Goal: Task Accomplishment & Management: Use online tool/utility

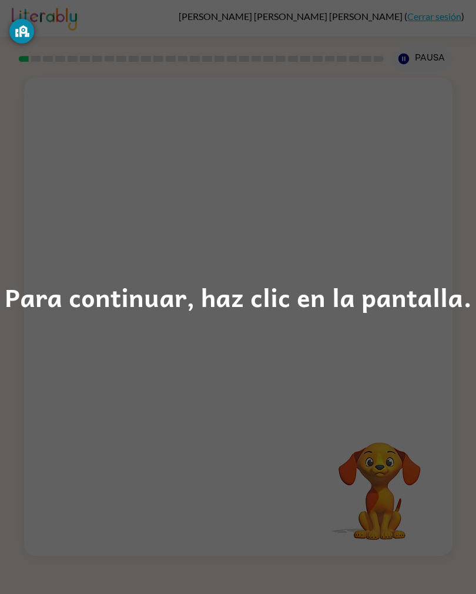
click at [102, 388] on div "Para continuar, haz clic en la pantalla." at bounding box center [238, 297] width 476 height 594
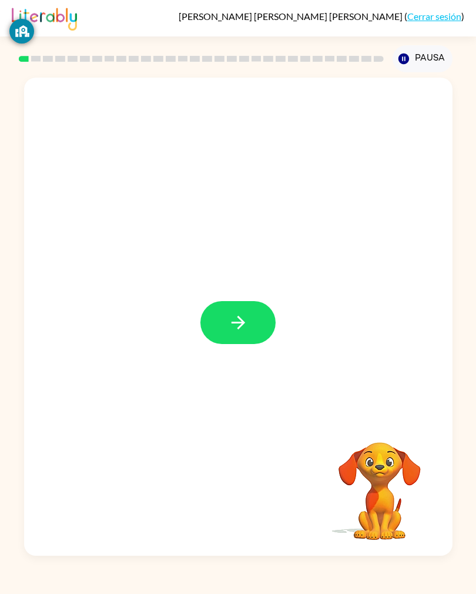
click at [258, 331] on button "button" at bounding box center [238, 322] width 75 height 43
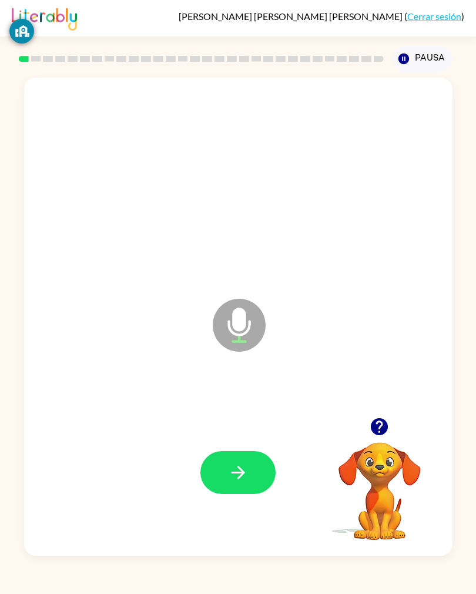
click at [242, 481] on icon "button" at bounding box center [238, 472] width 21 height 21
click at [234, 483] on icon "button" at bounding box center [238, 472] width 21 height 21
click at [249, 494] on button "button" at bounding box center [238, 472] width 75 height 43
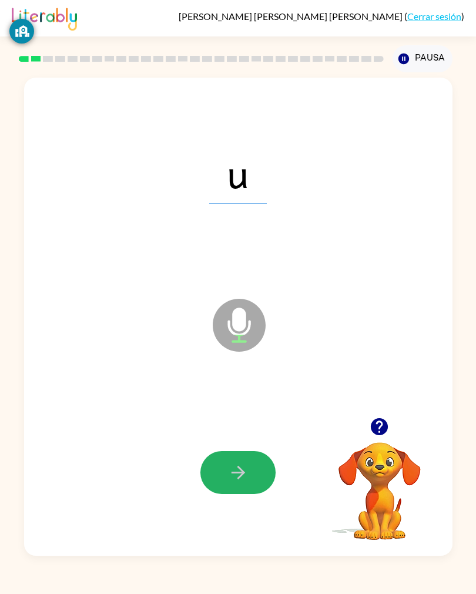
click at [224, 483] on button "button" at bounding box center [238, 472] width 75 height 43
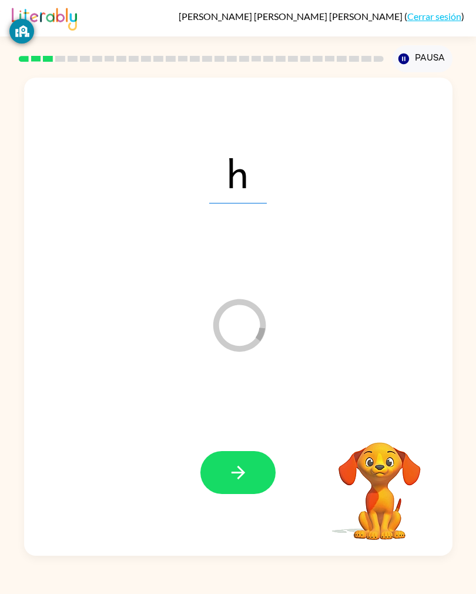
click at [252, 494] on button "button" at bounding box center [238, 472] width 75 height 43
click at [245, 483] on icon "button" at bounding box center [238, 472] width 21 height 21
click at [246, 483] on icon "button" at bounding box center [238, 472] width 21 height 21
click at [247, 483] on icon "button" at bounding box center [238, 472] width 21 height 21
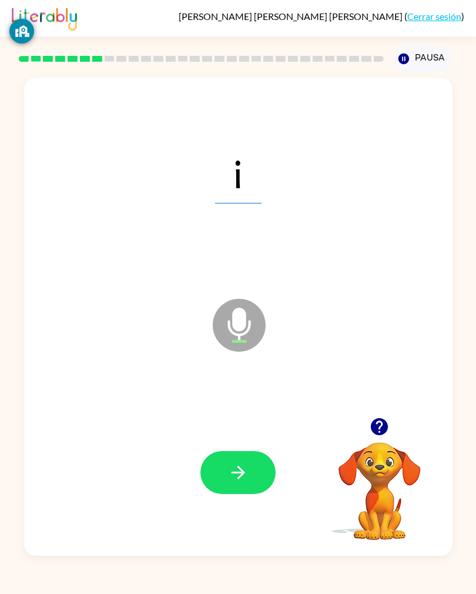
click at [248, 483] on icon "button" at bounding box center [238, 472] width 21 height 21
click at [236, 483] on icon "button" at bounding box center [238, 472] width 21 height 21
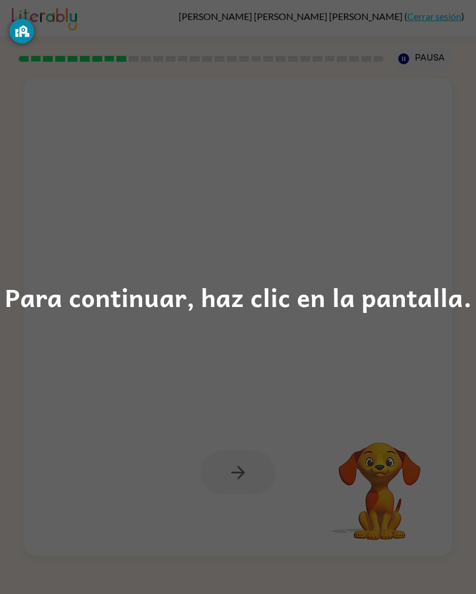
click at [377, 343] on div "Para continuar, haz clic en la pantalla." at bounding box center [238, 297] width 476 height 594
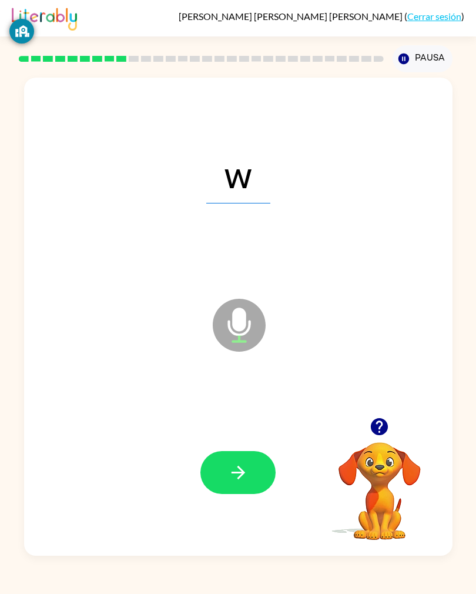
click at [242, 483] on icon "button" at bounding box center [238, 472] width 21 height 21
click at [249, 484] on button "button" at bounding box center [238, 472] width 75 height 43
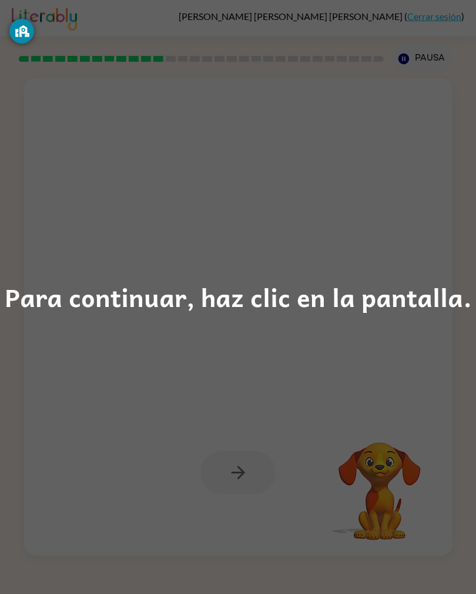
click at [340, 415] on div "Para continuar, haz clic en la pantalla." at bounding box center [238, 297] width 476 height 594
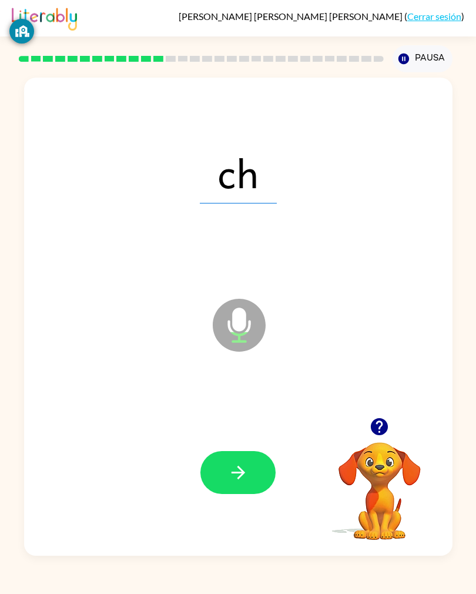
click at [289, 556] on div "ch Micrófono El micrófono está aquí para cuando sea tu turno de hablar" at bounding box center [238, 317] width 429 height 478
click at [248, 483] on icon "button" at bounding box center [238, 472] width 21 height 21
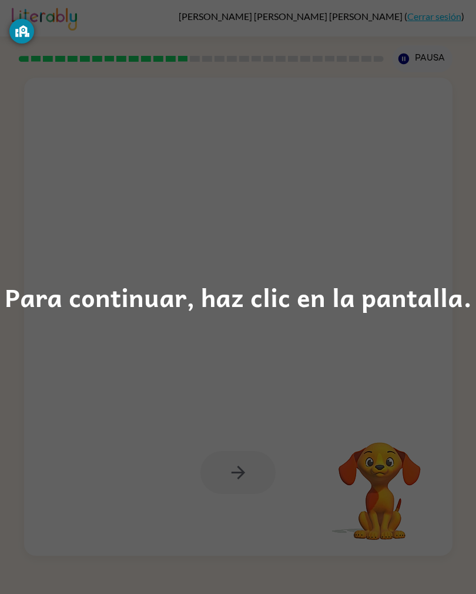
click at [398, 359] on div "Para continuar, haz clic en la pantalla." at bounding box center [238, 297] width 476 height 594
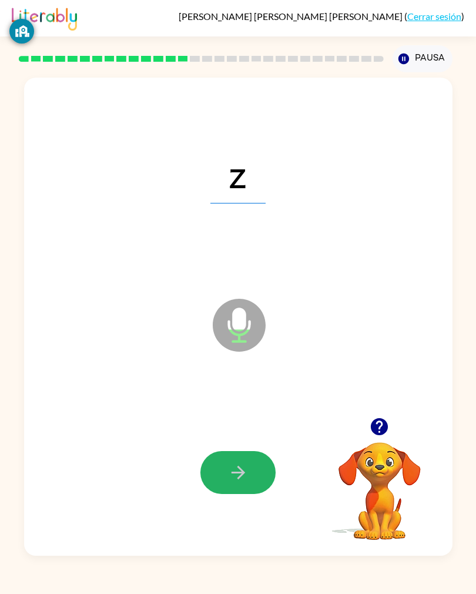
click at [248, 483] on icon "button" at bounding box center [238, 472] width 21 height 21
click at [239, 483] on icon "button" at bounding box center [238, 472] width 21 height 21
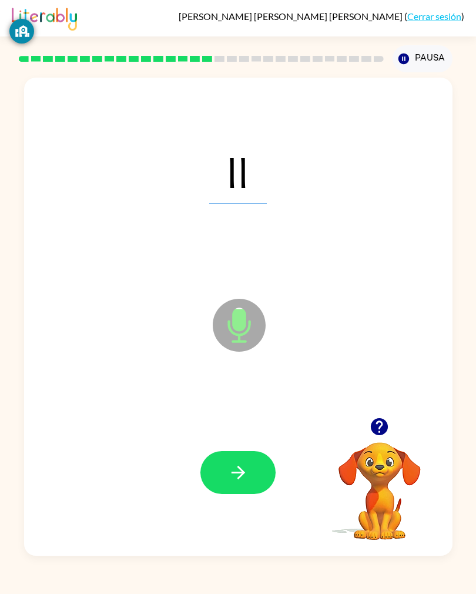
click at [231, 483] on icon "button" at bounding box center [238, 472] width 21 height 21
click at [245, 483] on icon "button" at bounding box center [238, 472] width 21 height 21
click at [249, 494] on button "button" at bounding box center [238, 472] width 75 height 43
click at [245, 483] on icon "button" at bounding box center [238, 472] width 21 height 21
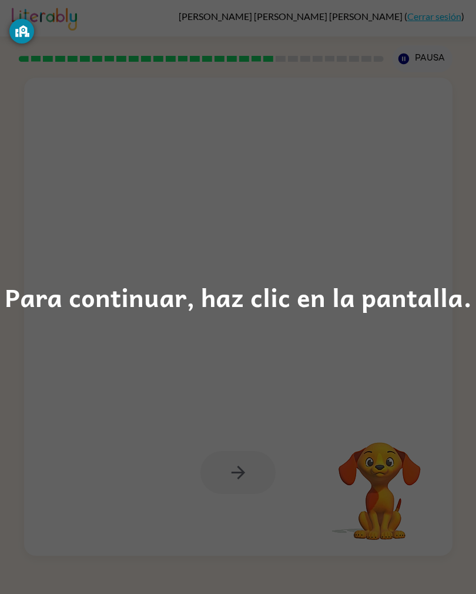
click at [320, 391] on div "Para continuar, haz clic en la pantalla." at bounding box center [238, 297] width 476 height 594
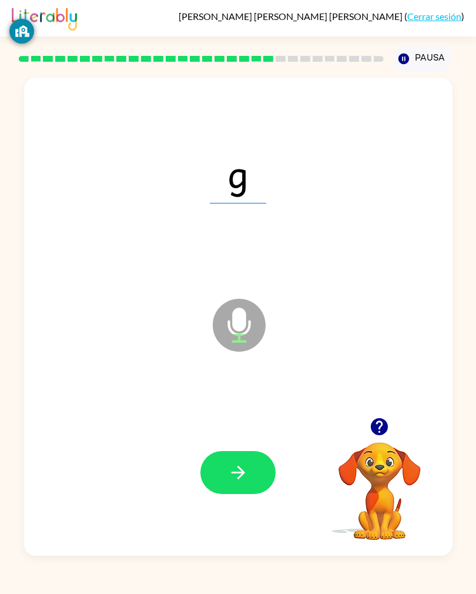
click at [245, 483] on icon "button" at bounding box center [238, 472] width 21 height 21
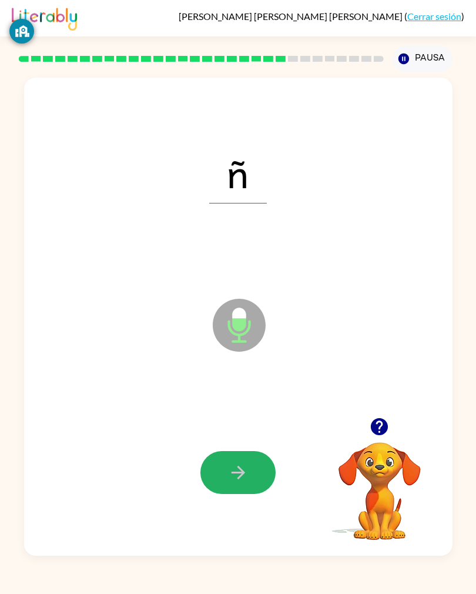
click at [231, 483] on icon "button" at bounding box center [238, 472] width 21 height 21
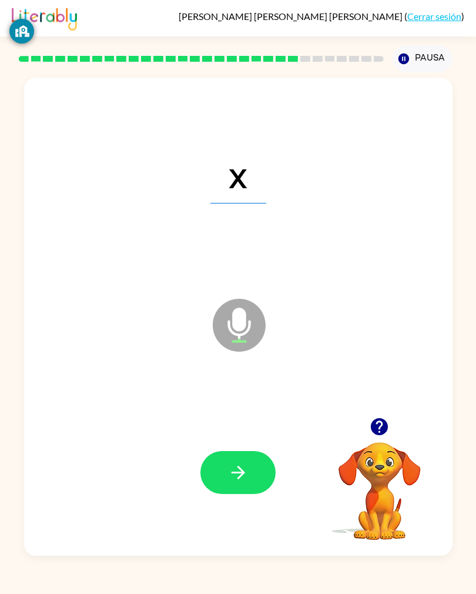
click at [314, 56] on div at bounding box center [201, 58] width 369 height 41
click at [259, 485] on button "button" at bounding box center [238, 472] width 75 height 43
click at [232, 483] on icon "button" at bounding box center [238, 472] width 21 height 21
click at [244, 483] on icon "button" at bounding box center [238, 472] width 21 height 21
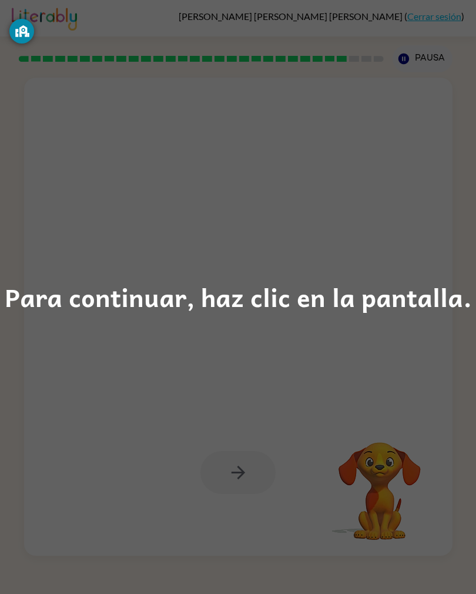
click at [351, 322] on div "Para continuar, haz clic en la pantalla." at bounding box center [238, 297] width 476 height 594
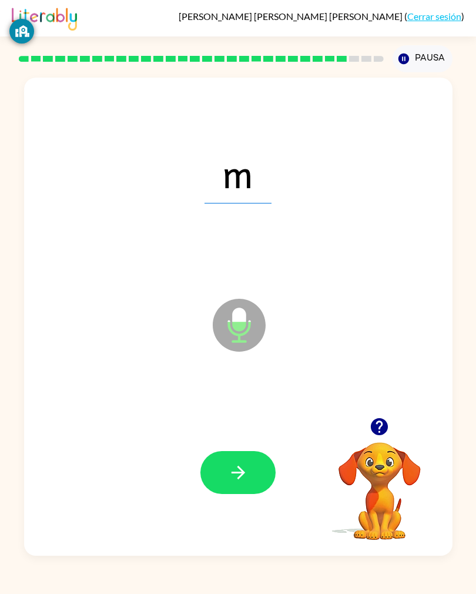
click at [238, 483] on icon "button" at bounding box center [238, 472] width 21 height 21
click at [249, 488] on button "button" at bounding box center [238, 472] width 75 height 43
click at [241, 479] on icon "button" at bounding box center [238, 472] width 14 height 14
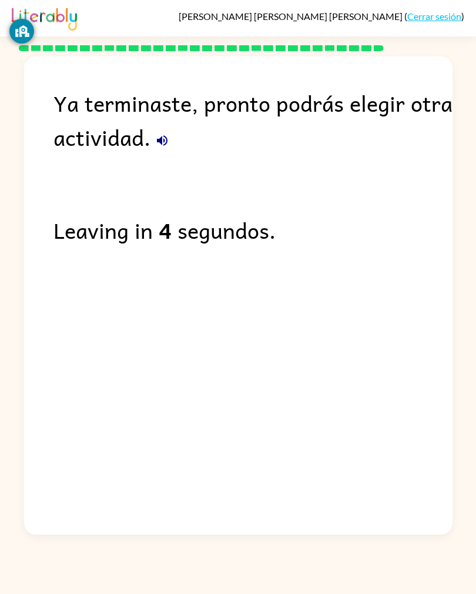
click at [348, 312] on div "Ya terminaste, pronto podrás elegir otra actividad. Leaving in 4 segundos." at bounding box center [238, 292] width 429 height 472
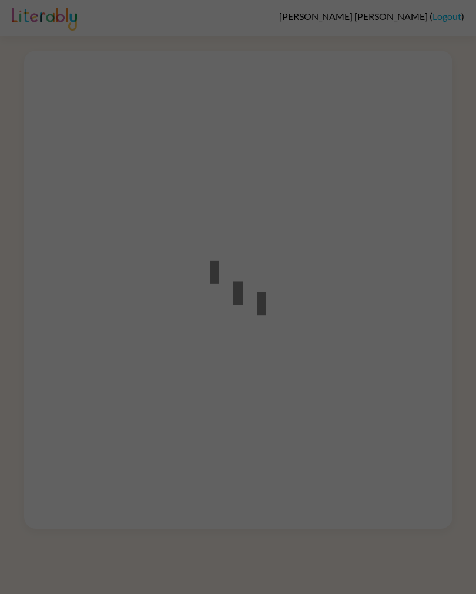
click at [442, 178] on div at bounding box center [238, 297] width 476 height 594
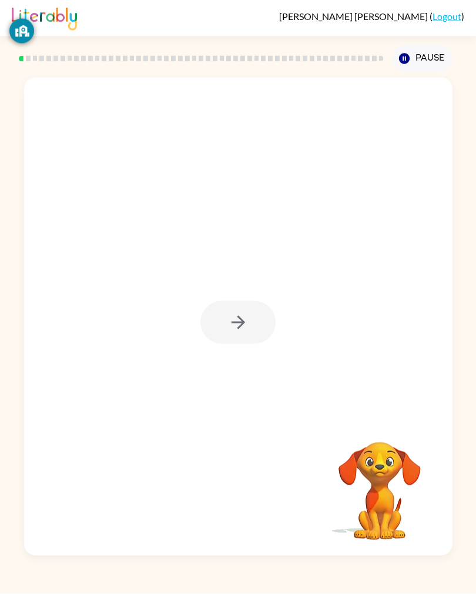
scroll to position [1, 0]
click at [241, 329] on icon "button" at bounding box center [238, 323] width 14 height 14
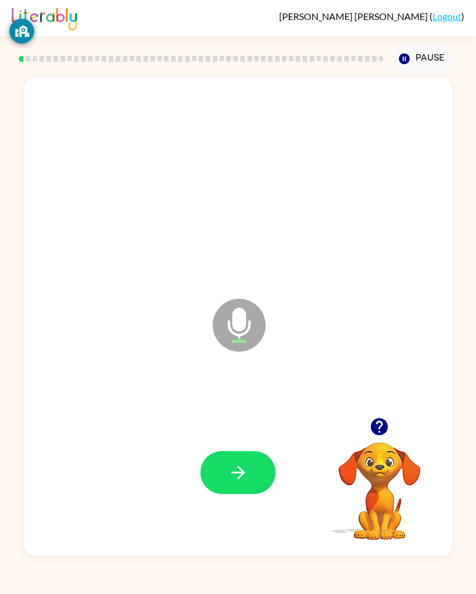
click at [402, 524] on video "Your browser must support playing .mp4 files to use Literably. Please try using…" at bounding box center [380, 483] width 118 height 118
click at [249, 494] on button "button" at bounding box center [238, 472] width 75 height 43
click at [262, 488] on button "button" at bounding box center [238, 472] width 75 height 43
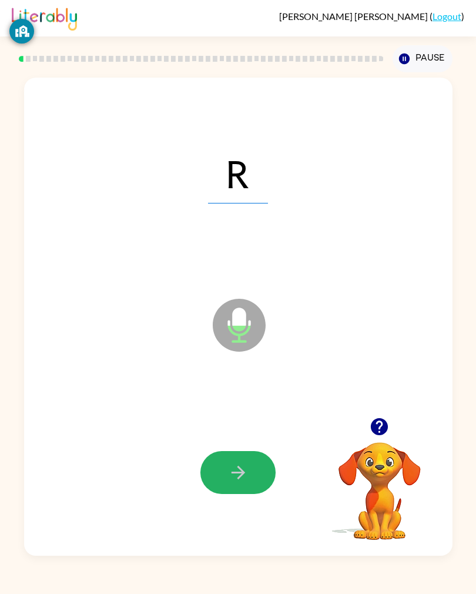
click at [236, 494] on button "button" at bounding box center [238, 472] width 75 height 43
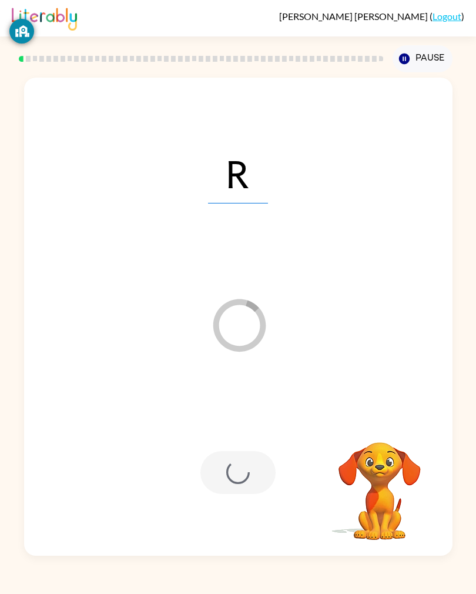
click at [236, 494] on div at bounding box center [238, 472] width 75 height 43
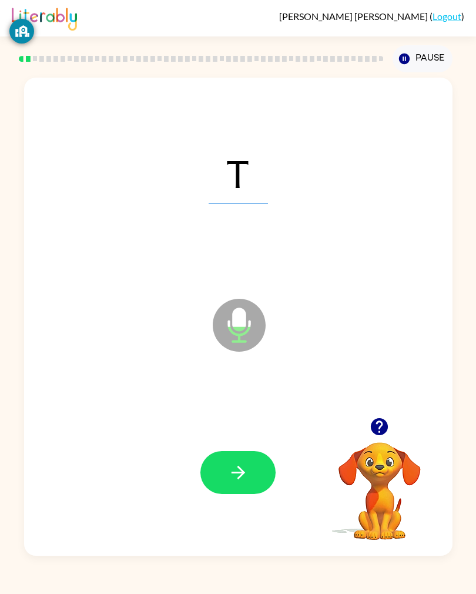
click at [242, 479] on icon "button" at bounding box center [238, 472] width 14 height 14
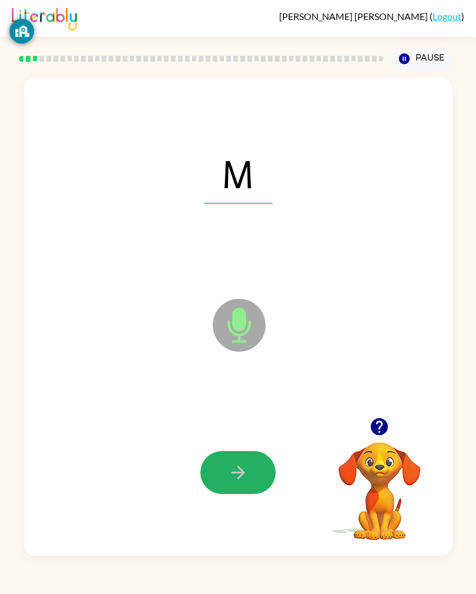
click at [242, 479] on icon "button" at bounding box center [238, 472] width 14 height 14
click at [249, 493] on button "button" at bounding box center [238, 472] width 75 height 43
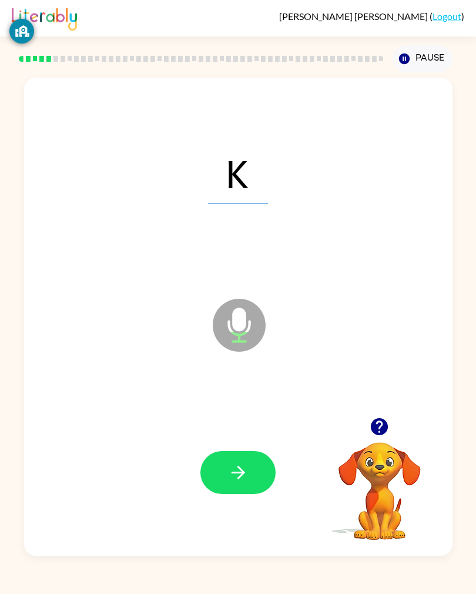
click at [247, 467] on button "button" at bounding box center [238, 472] width 75 height 43
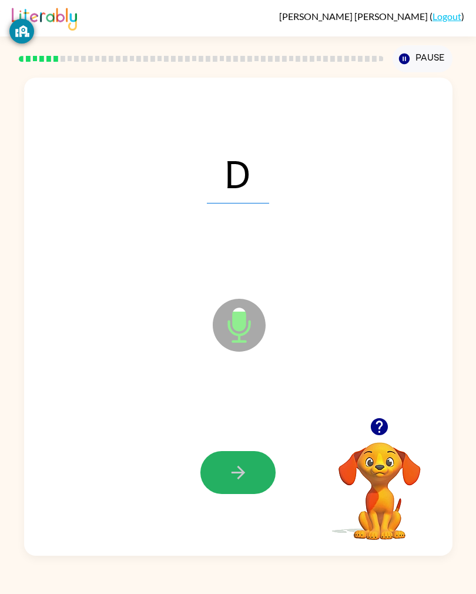
click at [238, 479] on icon "button" at bounding box center [238, 472] width 14 height 14
click at [222, 468] on button "button" at bounding box center [238, 472] width 75 height 43
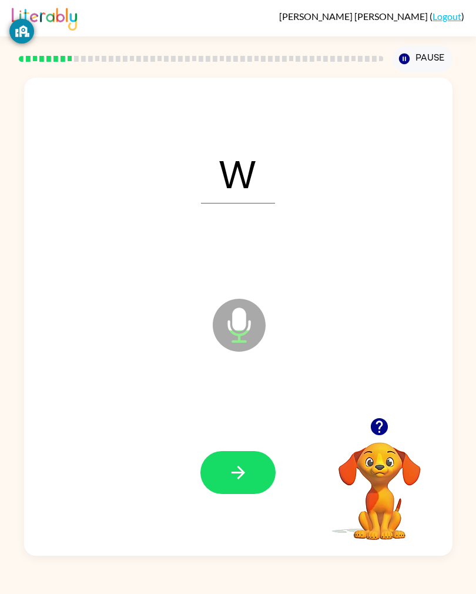
click at [241, 494] on button "button" at bounding box center [238, 472] width 75 height 43
click at [246, 483] on icon "button" at bounding box center [238, 472] width 21 height 21
click at [254, 485] on button "button" at bounding box center [238, 472] width 75 height 43
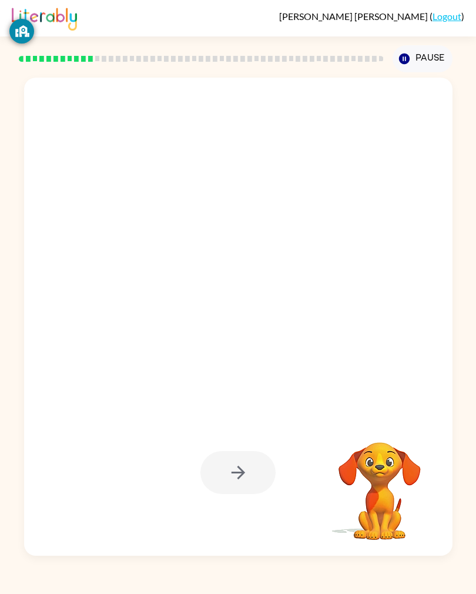
click at [377, 341] on div at bounding box center [210, 295] width 349 height 89
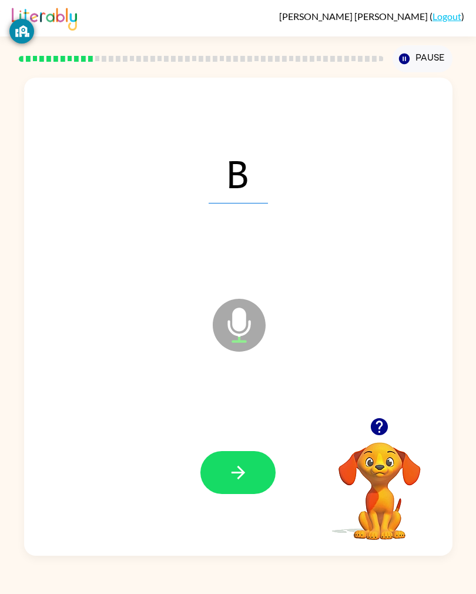
click at [254, 478] on button "button" at bounding box center [238, 472] width 75 height 43
click at [250, 485] on button "button" at bounding box center [238, 472] width 75 height 43
click at [253, 476] on button "button" at bounding box center [238, 472] width 75 height 43
click at [248, 494] on button "button" at bounding box center [238, 472] width 75 height 43
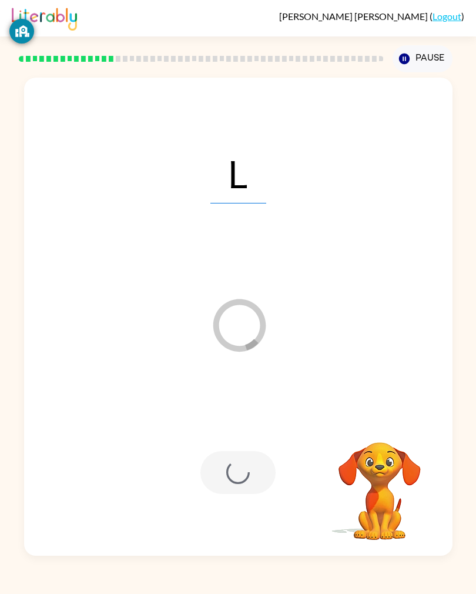
click at [256, 494] on div at bounding box center [238, 472] width 75 height 43
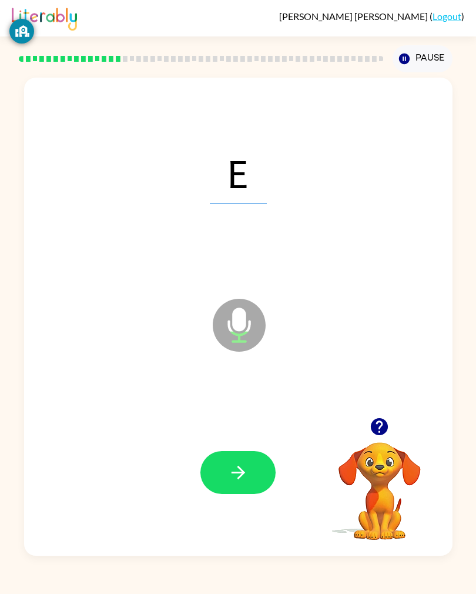
click at [238, 494] on button "button" at bounding box center [238, 472] width 75 height 43
click at [246, 483] on icon "button" at bounding box center [238, 472] width 21 height 21
click at [378, 497] on video "Your browser must support playing .mp4 files to use Literably. Please try using…" at bounding box center [380, 483] width 118 height 118
click at [192, 451] on div at bounding box center [238, 473] width 405 height 144
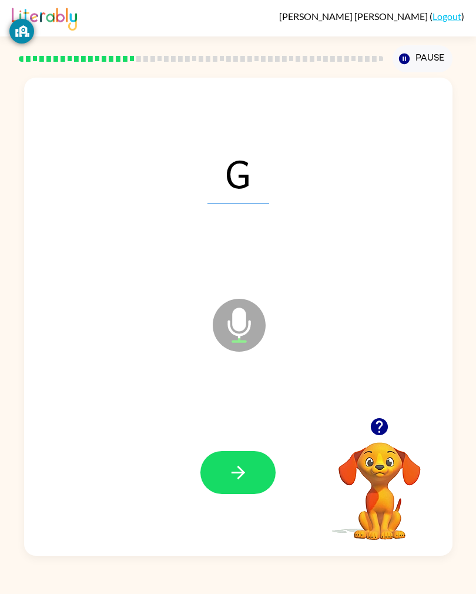
click at [248, 471] on icon "button" at bounding box center [238, 472] width 21 height 21
click at [244, 458] on button "button" at bounding box center [238, 472] width 75 height 43
click at [239, 478] on icon "button" at bounding box center [238, 472] width 21 height 21
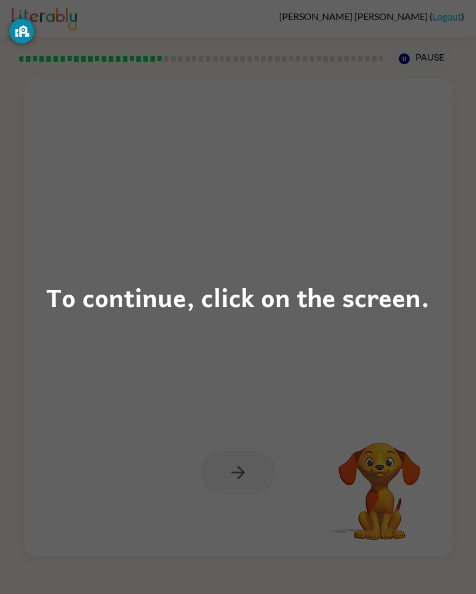
click at [384, 178] on div "To continue, click on the screen." at bounding box center [238, 297] width 476 height 594
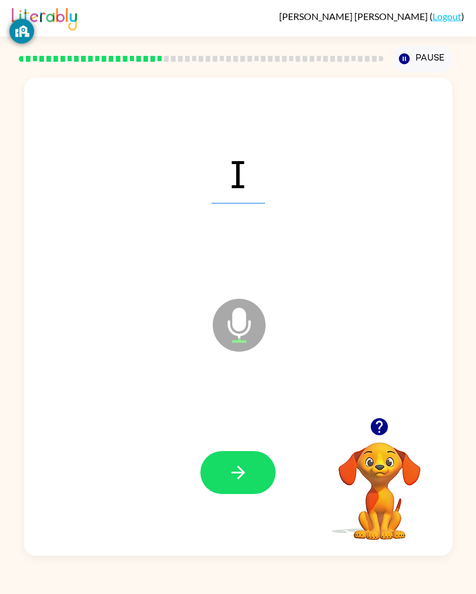
click at [232, 469] on icon "button" at bounding box center [238, 472] width 21 height 21
click at [228, 490] on button "button" at bounding box center [238, 472] width 75 height 43
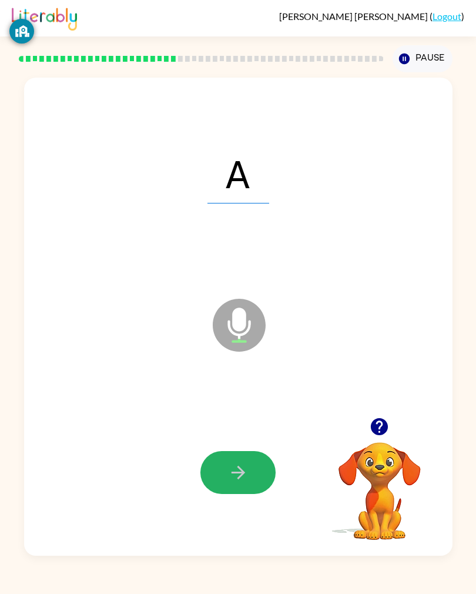
click at [242, 482] on icon "button" at bounding box center [238, 472] width 21 height 21
click at [230, 468] on icon "button" at bounding box center [238, 472] width 21 height 21
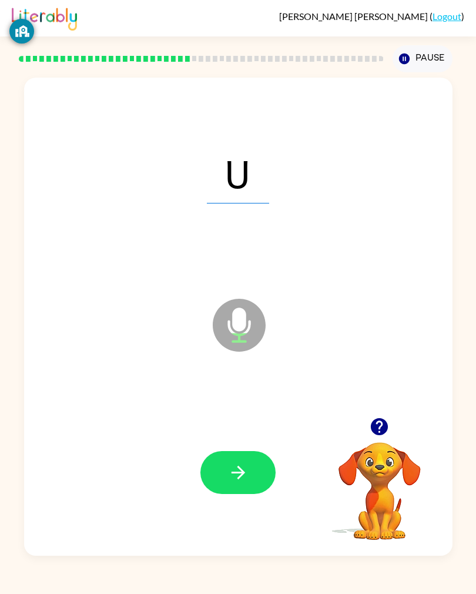
click at [232, 476] on icon "button" at bounding box center [238, 472] width 21 height 21
click at [254, 482] on button "button" at bounding box center [238, 472] width 75 height 43
click at [249, 472] on button "button" at bounding box center [238, 472] width 75 height 43
click at [252, 485] on button "button" at bounding box center [238, 472] width 75 height 43
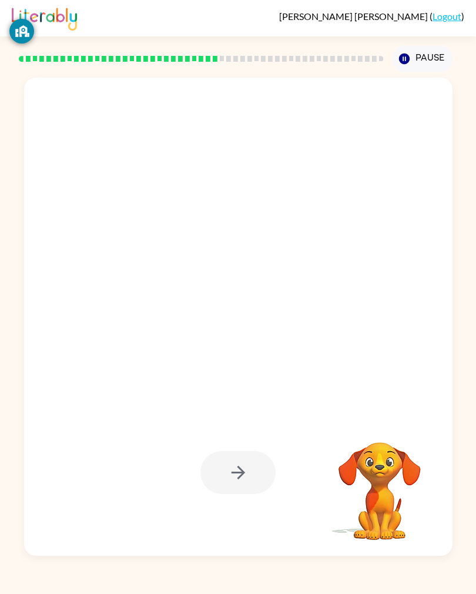
click at [390, 474] on video "Your browser must support playing .mp4 files to use Literably. Please try using…" at bounding box center [380, 483] width 118 height 118
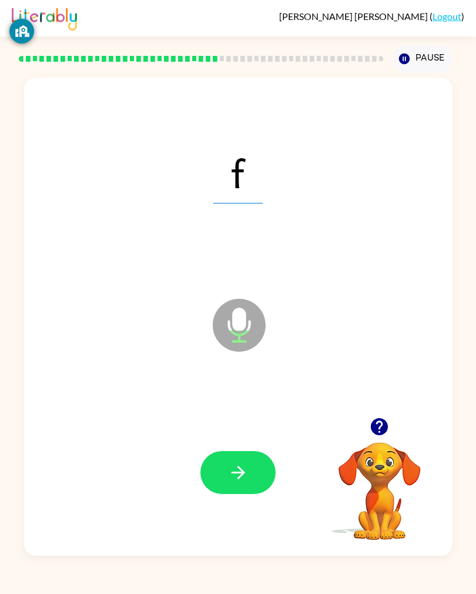
click at [236, 481] on icon "button" at bounding box center [238, 472] width 21 height 21
click at [207, 476] on button "button" at bounding box center [238, 472] width 75 height 43
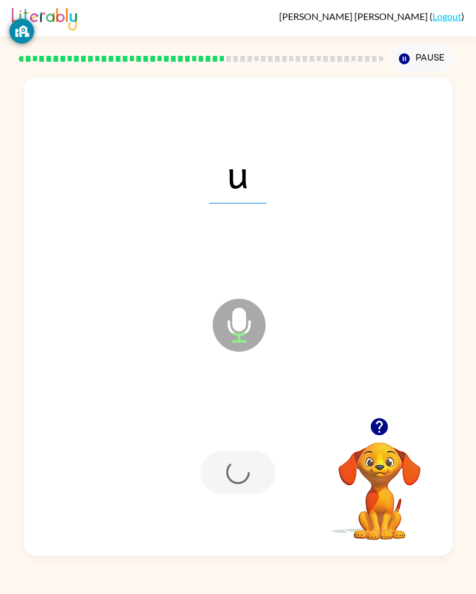
click at [206, 476] on div at bounding box center [238, 472] width 75 height 43
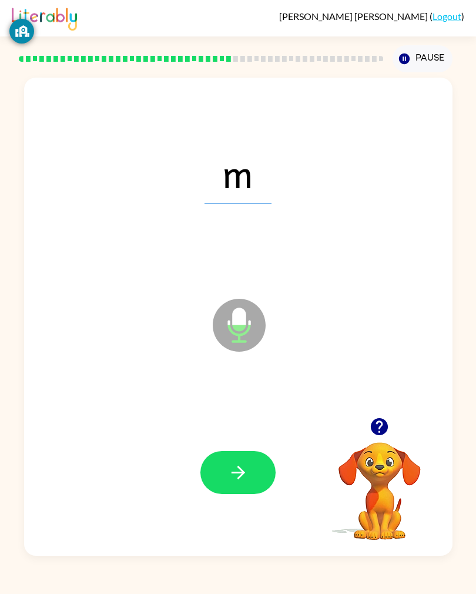
click at [232, 465] on icon "button" at bounding box center [238, 472] width 21 height 21
click at [249, 481] on button "button" at bounding box center [238, 472] width 75 height 43
click at [251, 488] on button "button" at bounding box center [238, 472] width 75 height 43
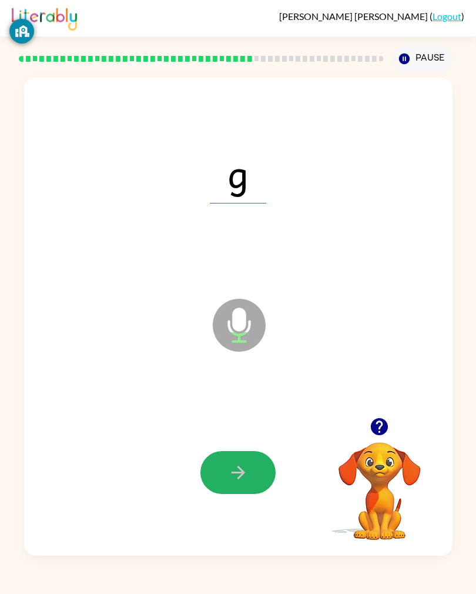
click at [241, 473] on icon "button" at bounding box center [238, 472] width 14 height 14
click at [16, 585] on div "Scarleth Archila Guevara ( Logout ) Pause Pause z Microphone The Microphone is …" at bounding box center [238, 297] width 476 height 594
click at [241, 483] on icon "button" at bounding box center [238, 472] width 21 height 21
click at [258, 474] on button "button" at bounding box center [238, 472] width 75 height 43
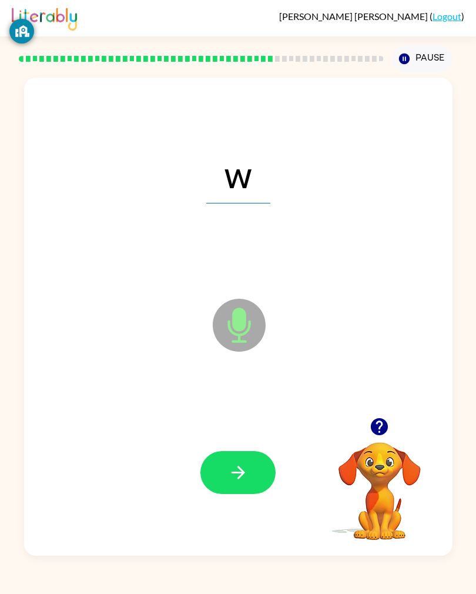
click at [250, 481] on button "button" at bounding box center [238, 472] width 75 height 43
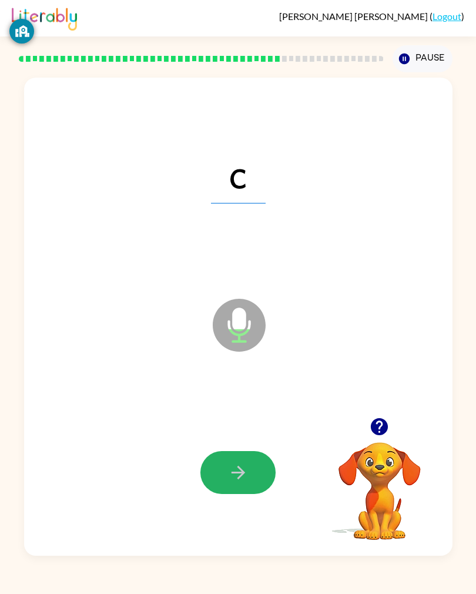
click at [251, 466] on button "button" at bounding box center [238, 472] width 75 height 43
click at [245, 489] on button "button" at bounding box center [238, 472] width 75 height 43
click at [400, 482] on video "Your browser must support playing .mp4 files to use Literably. Please try using…" at bounding box center [380, 483] width 118 height 118
click at [394, 496] on video "Your browser must support playing .mp4 files to use Literably. Please try using…" at bounding box center [380, 483] width 118 height 118
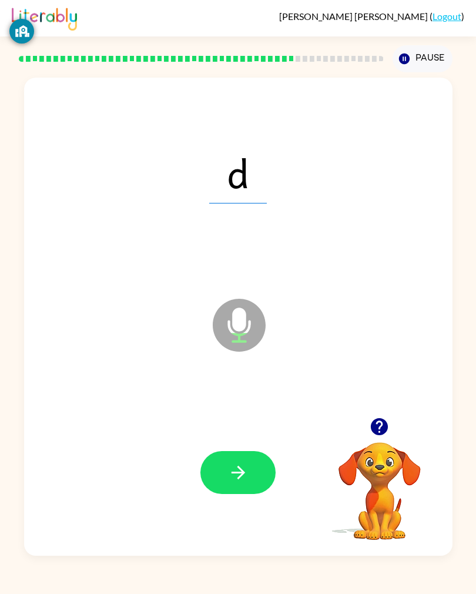
click at [397, 506] on video "Your browser must support playing .mp4 files to use Literably. Please try using…" at bounding box center [380, 483] width 118 height 118
click at [396, 506] on video "Your browser must support playing .mp4 files to use Literably. Please try using…" at bounding box center [380, 483] width 118 height 118
click at [400, 505] on video "Your browser must support playing .mp4 files to use Literably. Please try using…" at bounding box center [380, 483] width 118 height 118
click at [399, 504] on video "Your browser must support playing .mp4 files to use Literably. Please try using…" at bounding box center [380, 483] width 118 height 118
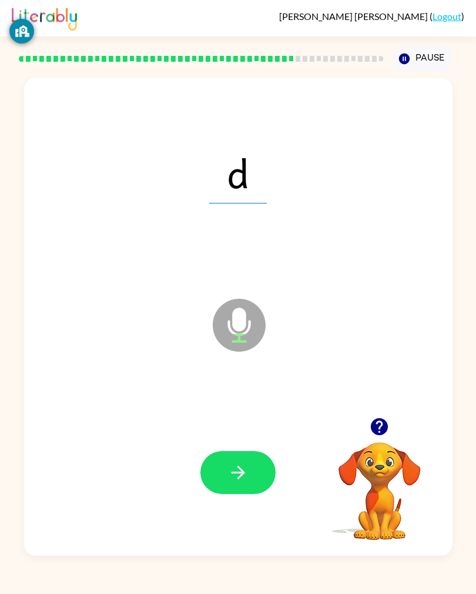
click at [399, 504] on video "Your browser must support playing .mp4 files to use Literably. Please try using…" at bounding box center [380, 483] width 118 height 118
click at [248, 483] on icon "button" at bounding box center [238, 472] width 21 height 21
click at [249, 479] on button "button" at bounding box center [238, 472] width 75 height 43
click at [247, 482] on icon "button" at bounding box center [238, 472] width 21 height 21
click at [251, 475] on button "button" at bounding box center [238, 472] width 75 height 43
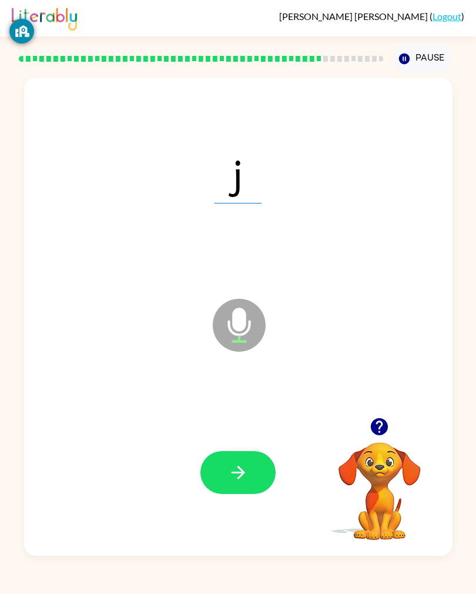
click at [324, 54] on div at bounding box center [201, 58] width 369 height 41
click at [248, 483] on icon "button" at bounding box center [238, 472] width 21 height 21
click at [380, 435] on icon "button" at bounding box center [379, 426] width 17 height 17
click at [385, 469] on video "Your browser must support playing .mp4 files to use Literably. Please try using…" at bounding box center [380, 483] width 118 height 118
click at [392, 438] on button "button" at bounding box center [380, 427] width 30 height 30
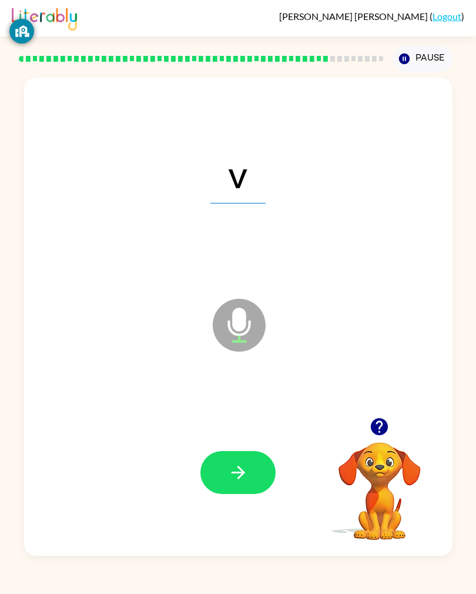
click at [440, 45] on button "Pause Pause" at bounding box center [423, 58] width 60 height 27
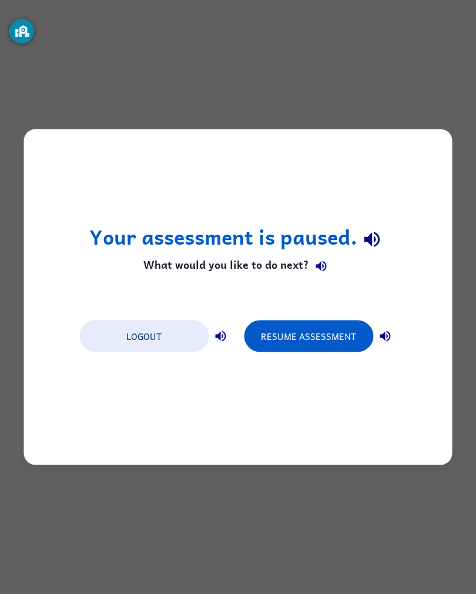
click at [178, 331] on button "Logout" at bounding box center [143, 337] width 129 height 32
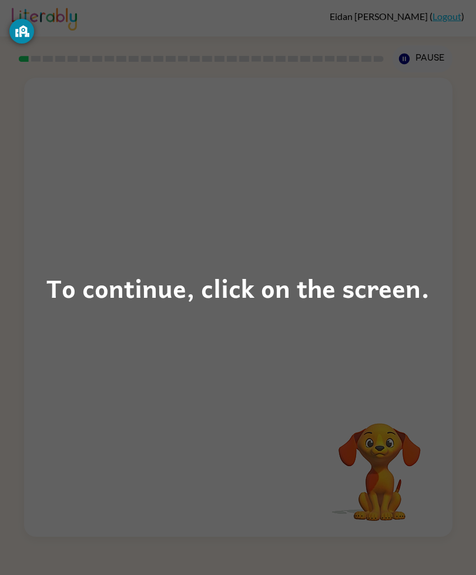
click at [469, 288] on div "To continue, click on the screen." at bounding box center [238, 287] width 476 height 575
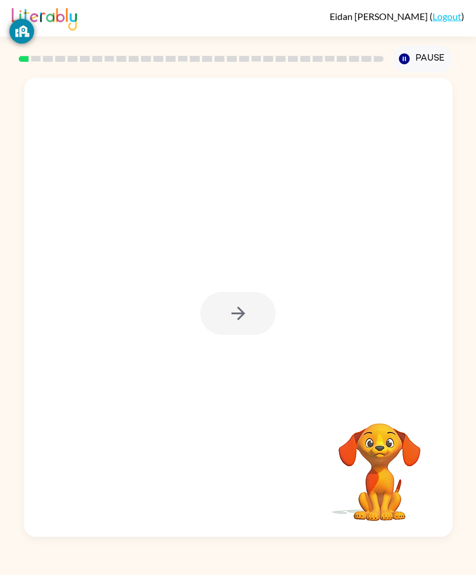
click at [22, 54] on div "Information on this screen can be visible to the school to help keep you secure…" at bounding box center [21, 69] width 25 height 120
click at [20, 54] on div "Information on this screen can be visible to the school to help keep you secure…" at bounding box center [21, 69] width 25 height 120
click at [241, 320] on icon "button" at bounding box center [238, 313] width 14 height 14
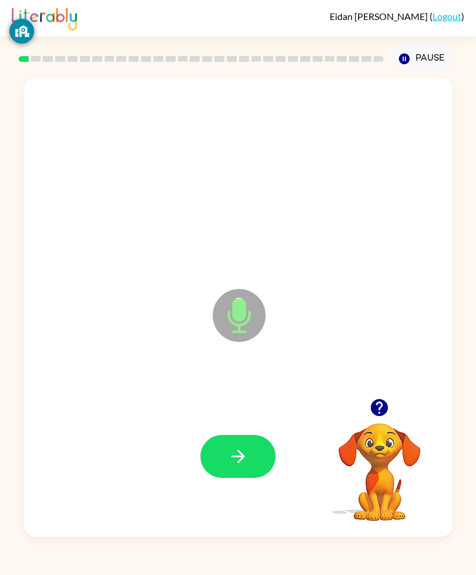
click at [236, 477] on button "button" at bounding box center [238, 456] width 75 height 43
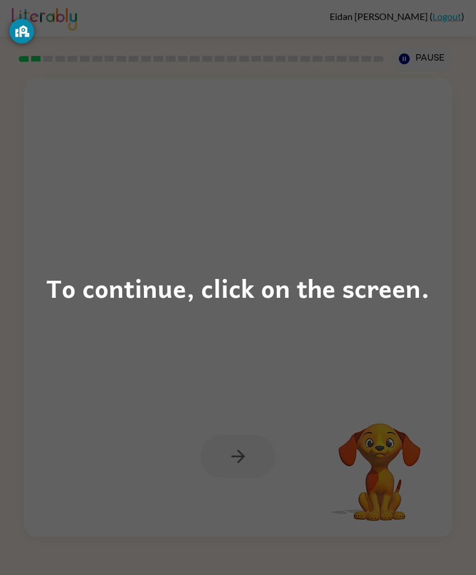
click at [238, 498] on div "To continue, click on the screen." at bounding box center [238, 287] width 476 height 575
click at [202, 485] on div "To continue, click on the screen." at bounding box center [238, 287] width 476 height 575
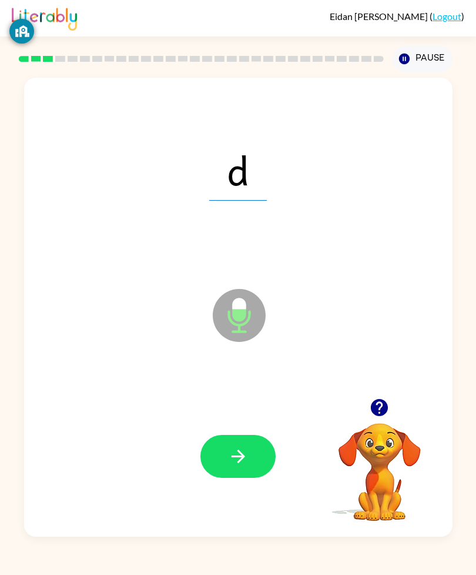
scroll to position [2, 0]
click at [242, 466] on icon "button" at bounding box center [238, 456] width 21 height 21
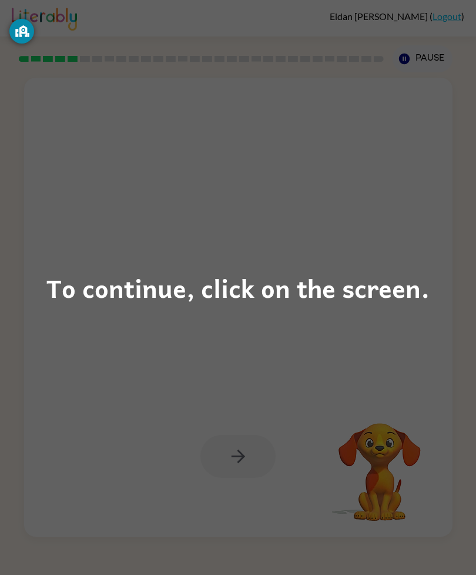
click at [172, 480] on div "To continue, click on the screen." at bounding box center [238, 287] width 476 height 575
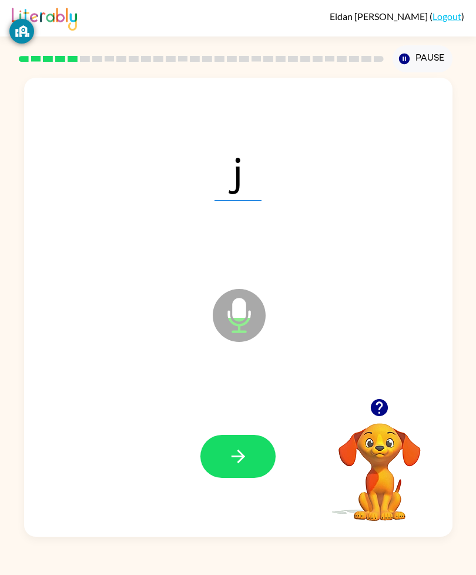
scroll to position [0, 0]
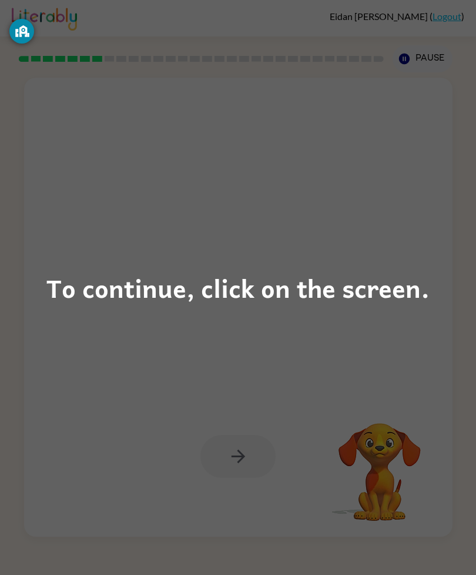
click at [255, 511] on div "To continue, click on the screen." at bounding box center [238, 287] width 476 height 575
click at [254, 511] on div at bounding box center [238, 456] width 405 height 137
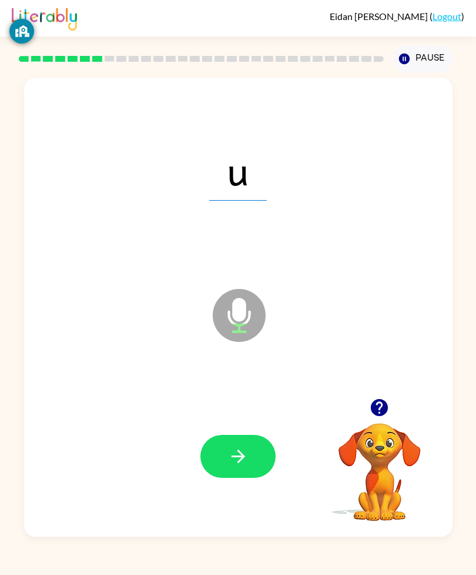
click at [221, 478] on button "button" at bounding box center [238, 456] width 75 height 43
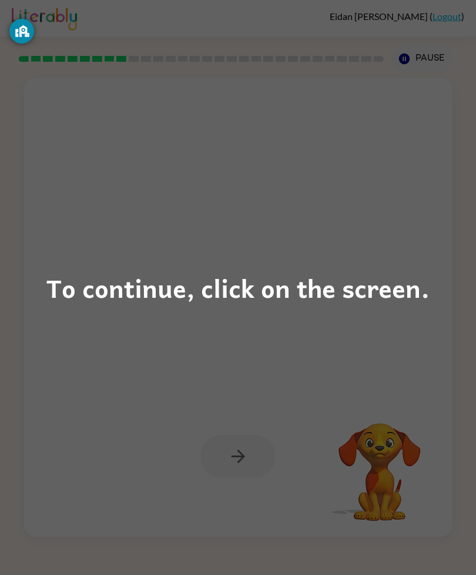
click at [359, 256] on div "To continue, click on the screen." at bounding box center [238, 287] width 476 height 575
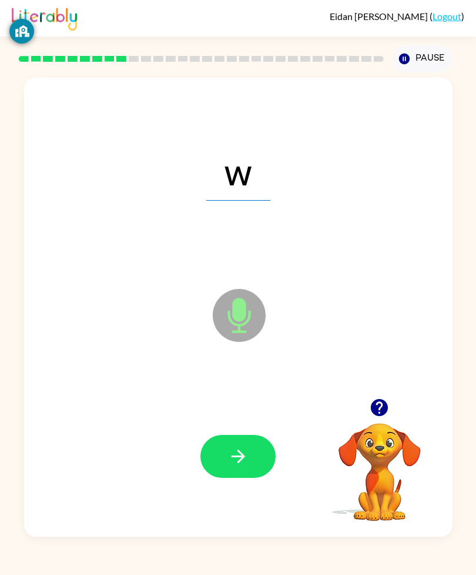
click at [233, 466] on icon "button" at bounding box center [238, 456] width 21 height 21
click at [239, 329] on icon "Microphone The Microphone is here when it is your turn to talk" at bounding box center [298, 330] width 176 height 88
click at [237, 324] on icon "Microphone The Microphone is here when it is your turn to talk" at bounding box center [298, 330] width 176 height 88
click at [236, 324] on icon "Microphone The Microphone is here when it is your turn to talk" at bounding box center [298, 330] width 176 height 88
click at [245, 295] on icon at bounding box center [239, 289] width 29 height 88
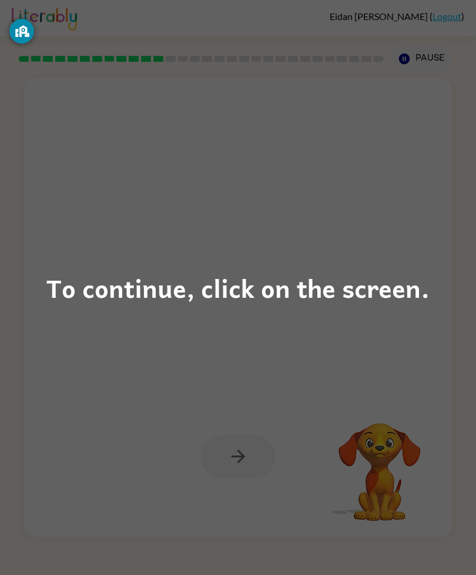
click at [407, 571] on div "To continue, click on the screen." at bounding box center [238, 287] width 476 height 575
click at [341, 340] on div "To continue, click on the screen." at bounding box center [238, 287] width 476 height 575
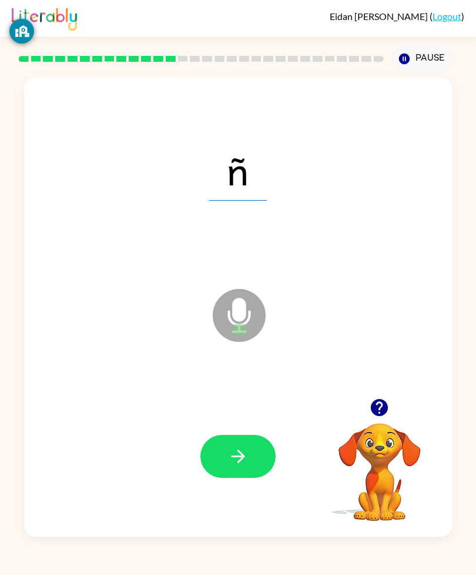
click at [225, 341] on icon at bounding box center [239, 315] width 53 height 53
click at [261, 196] on span "ñ" at bounding box center [238, 169] width 58 height 61
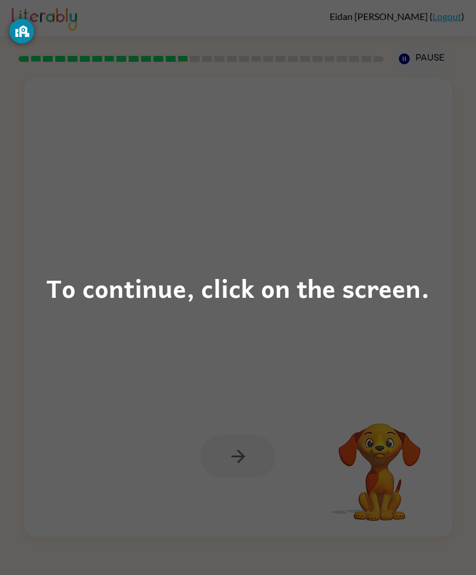
click at [387, 290] on div "To continue, click on the screen." at bounding box center [238, 288] width 384 height 40
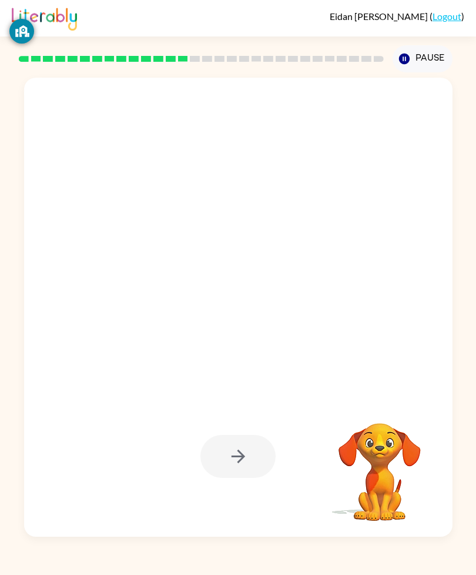
scroll to position [34, 0]
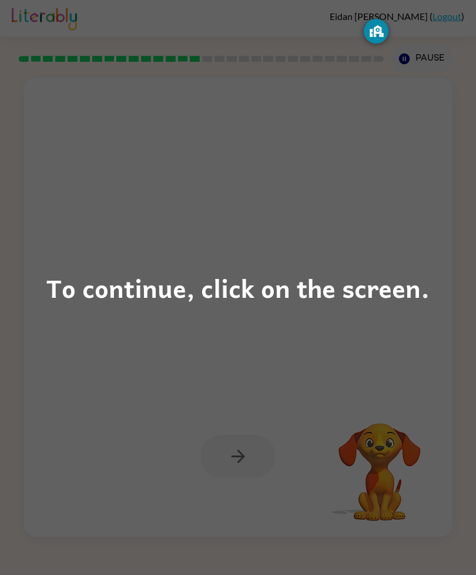
click at [418, 361] on div "To continue, click on the screen." at bounding box center [238, 287] width 476 height 575
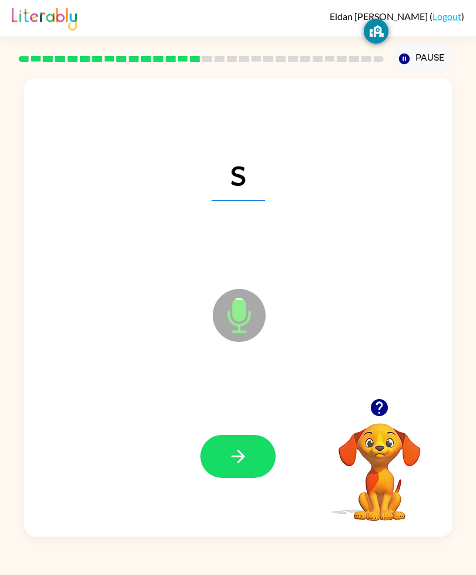
click at [207, 441] on button "button" at bounding box center [238, 456] width 75 height 43
click at [382, 452] on video "Your browser must support playing .mp4 files to use Literably. Please try using…" at bounding box center [380, 464] width 118 height 118
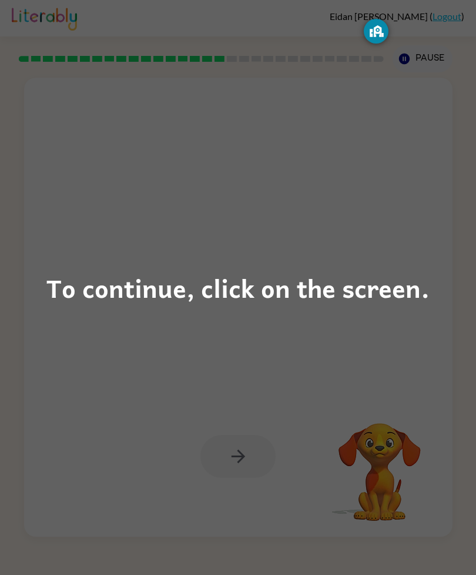
click at [416, 309] on div "To continue, click on the screen." at bounding box center [238, 287] width 476 height 575
click at [402, 225] on div "To continue, click on the screen." at bounding box center [238, 287] width 476 height 575
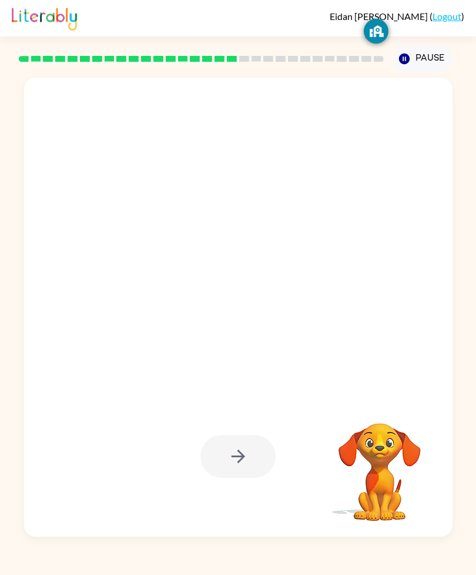
click at [404, 233] on div at bounding box center [238, 307] width 429 height 459
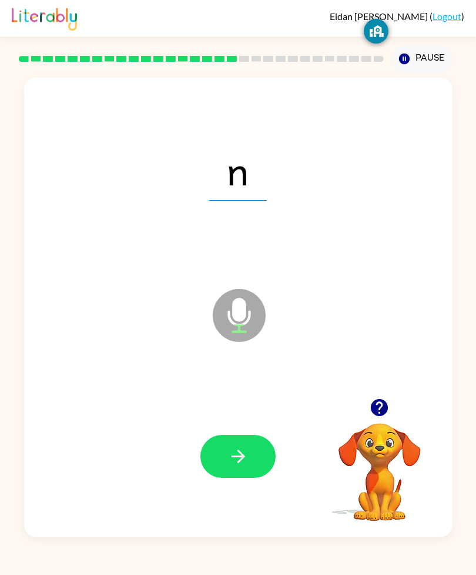
click at [236, 441] on button "button" at bounding box center [238, 456] width 75 height 43
click at [238, 446] on icon "button" at bounding box center [238, 456] width 21 height 21
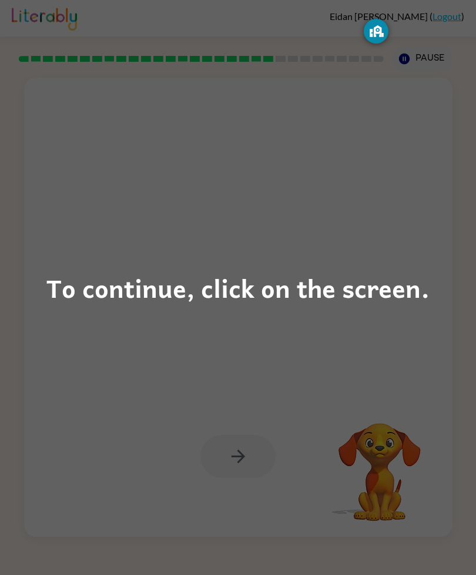
click at [374, 384] on div "To continue, click on the screen." at bounding box center [238, 287] width 476 height 575
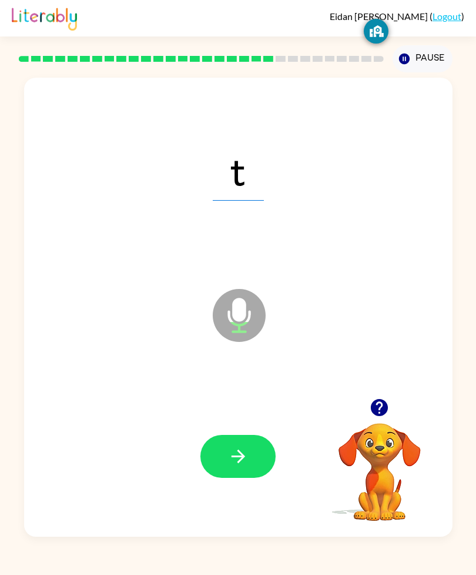
click at [253, 309] on icon at bounding box center [239, 315] width 53 height 53
click at [244, 289] on icon at bounding box center [239, 315] width 53 height 53
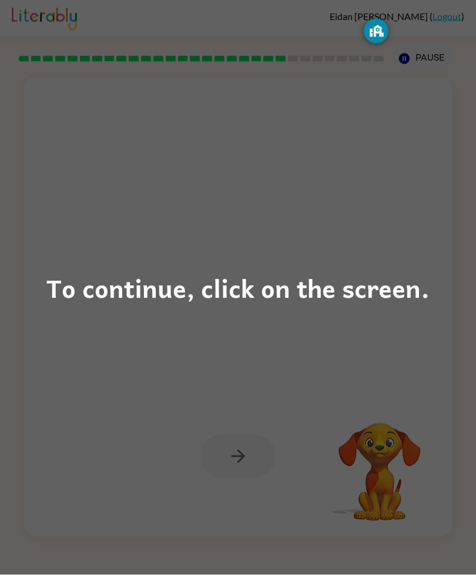
scroll to position [16, 0]
click at [432, 208] on div "To continue, click on the screen." at bounding box center [238, 287] width 476 height 575
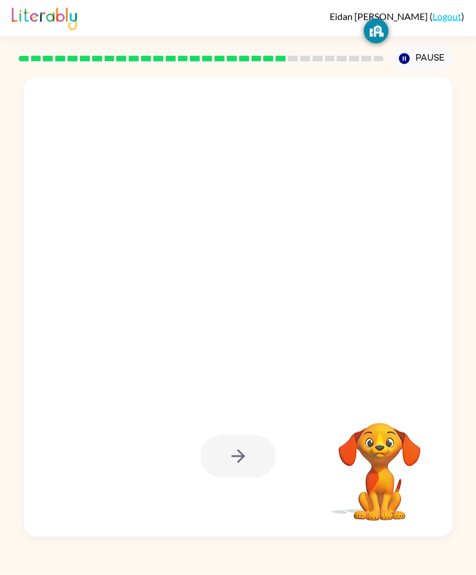
scroll to position [17, 0]
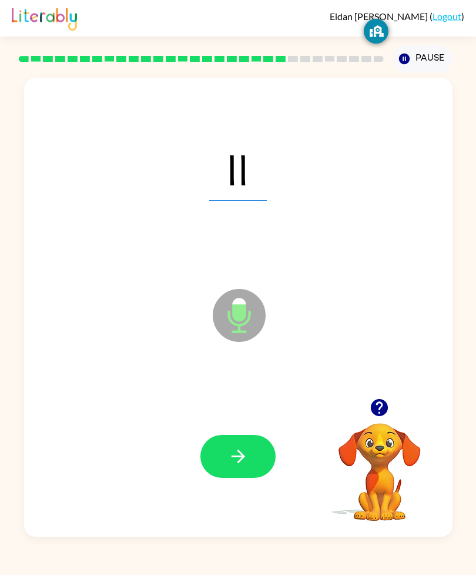
click at [228, 466] on icon "button" at bounding box center [238, 456] width 21 height 21
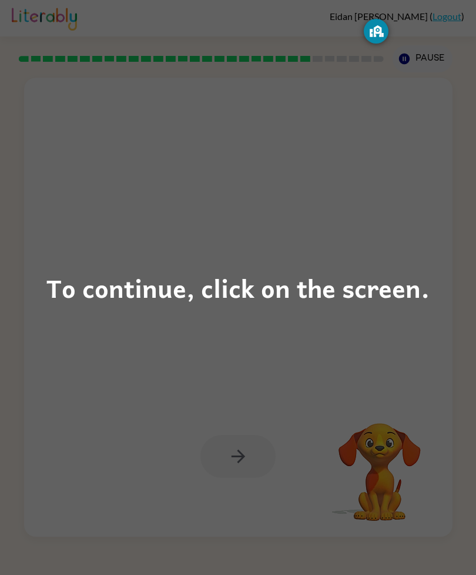
click at [419, 265] on div "To continue, click on the screen." at bounding box center [238, 287] width 476 height 575
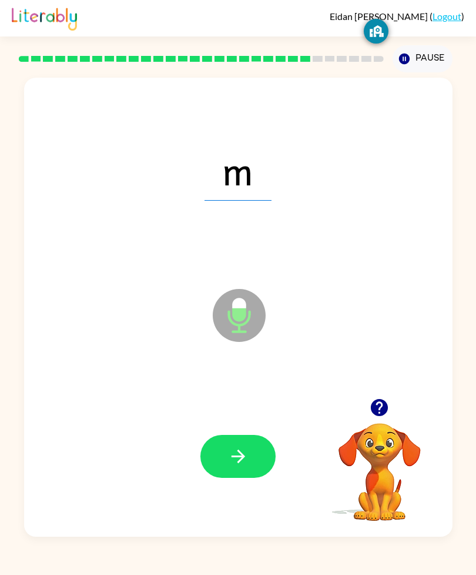
click at [246, 466] on icon "button" at bounding box center [238, 456] width 21 height 21
click at [252, 461] on button "button" at bounding box center [238, 456] width 75 height 43
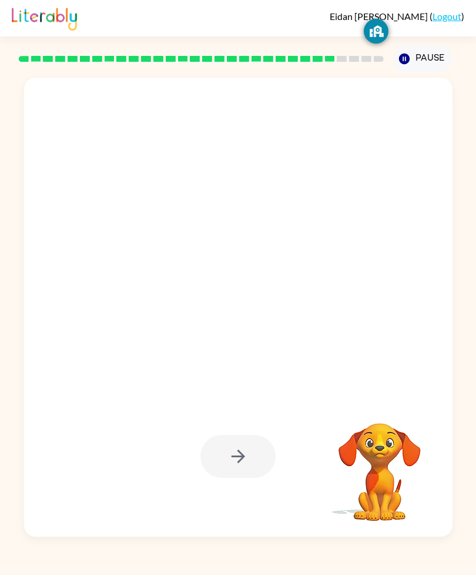
scroll to position [0, 0]
click at [242, 466] on icon "button" at bounding box center [238, 456] width 21 height 21
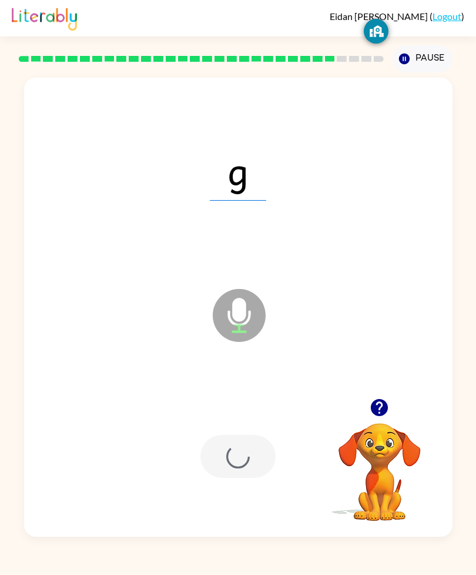
click at [241, 478] on div at bounding box center [238, 456] width 75 height 43
click at [246, 472] on div at bounding box center [238, 456] width 75 height 43
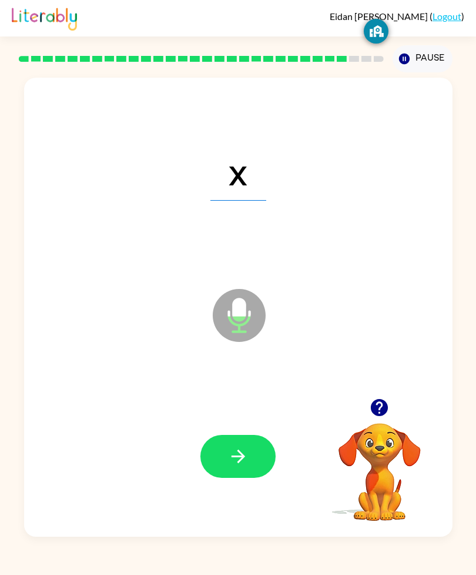
click at [249, 478] on button "button" at bounding box center [238, 456] width 75 height 43
click at [252, 462] on div at bounding box center [238, 456] width 405 height 137
click at [261, 469] on button "button" at bounding box center [238, 456] width 75 height 43
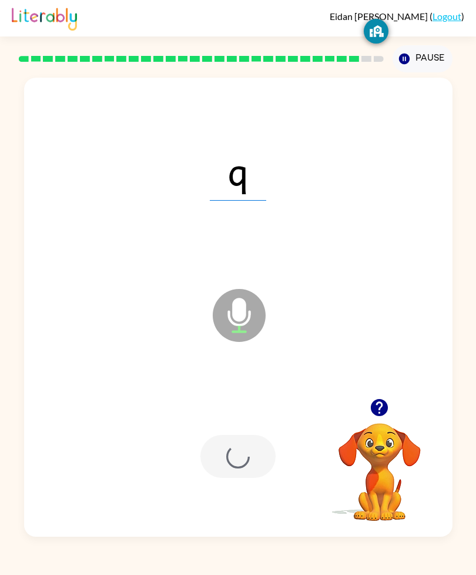
click at [252, 478] on div at bounding box center [238, 456] width 75 height 43
click at [314, 354] on div "q Microphone The Microphone is here when it is your turn to talk" at bounding box center [238, 307] width 429 height 459
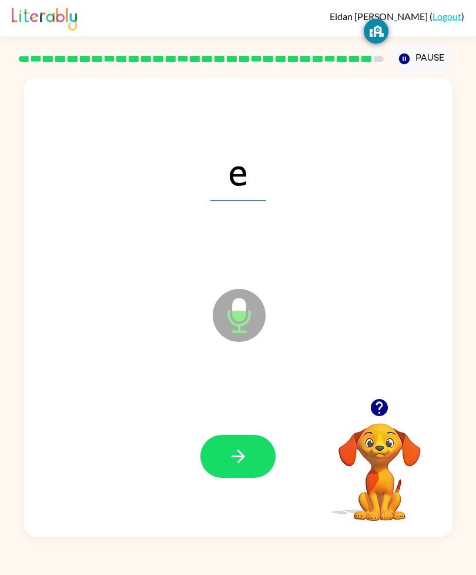
click at [246, 477] on button "button" at bounding box center [238, 456] width 75 height 43
